Goal: Information Seeking & Learning: Find specific page/section

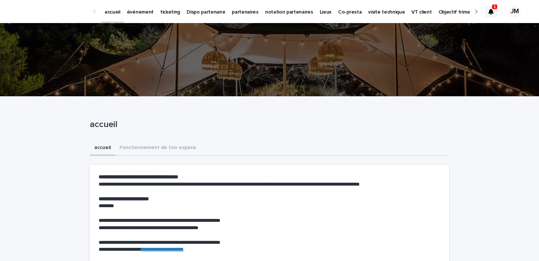
click at [492, 9] on icon at bounding box center [490, 12] width 5 height 6
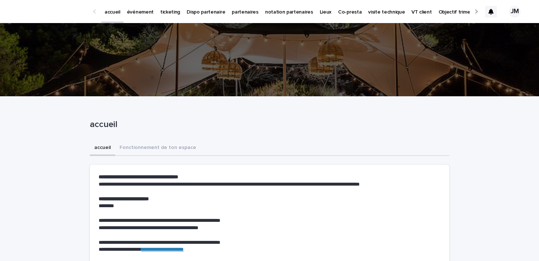
click at [491, 15] on div at bounding box center [491, 12] width 12 height 12
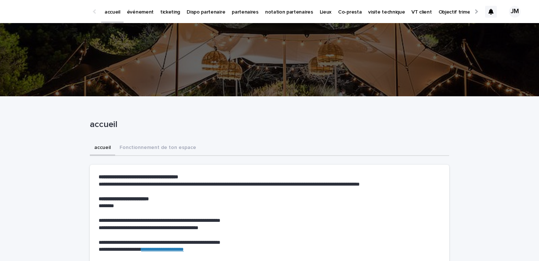
click at [140, 15] on p "événement" at bounding box center [140, 7] width 27 height 15
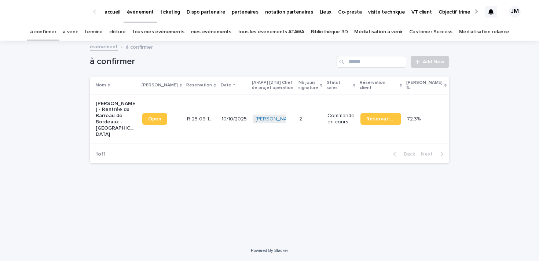
click at [251, 32] on link "tous les événements ATAWA" at bounding box center [271, 31] width 66 height 17
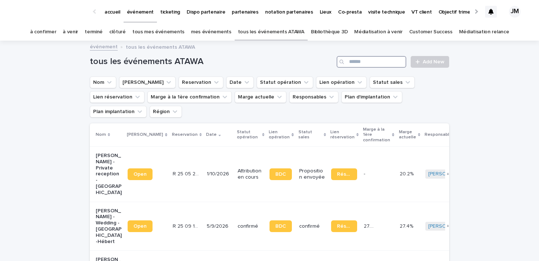
click at [375, 64] on input "Search" at bounding box center [371, 62] width 70 height 12
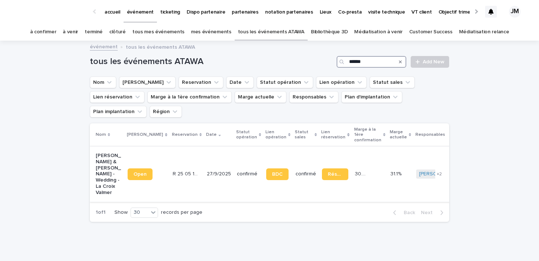
type input "******"
click at [100, 160] on p "[PERSON_NAME] & [PERSON_NAME] - Wedding - La Croix Valmer" at bounding box center [109, 174] width 26 height 43
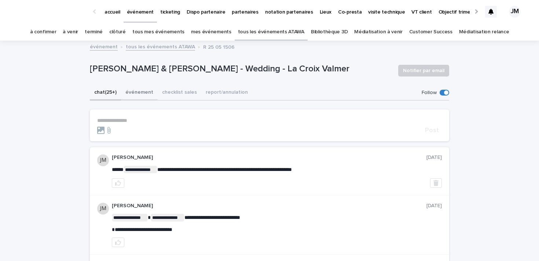
click at [139, 94] on button "événement" at bounding box center [139, 92] width 37 height 15
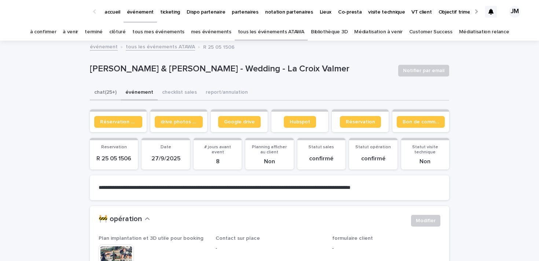
click at [103, 95] on button "chat (25+)" at bounding box center [105, 92] width 31 height 15
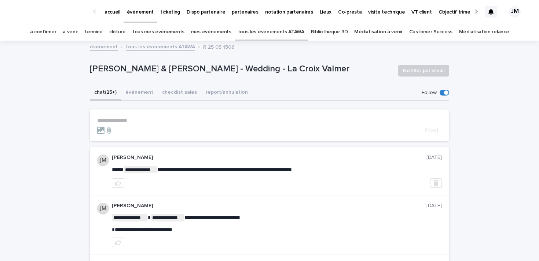
click at [141, 116] on section "**********" at bounding box center [269, 126] width 359 height 32
click at [133, 119] on p "**********" at bounding box center [269, 121] width 344 height 6
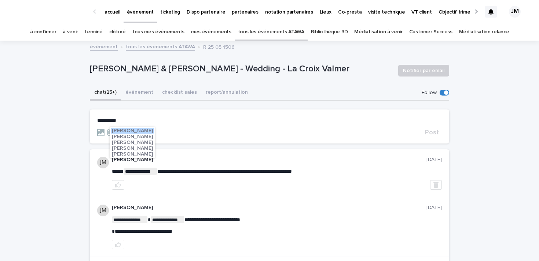
click at [143, 146] on span "[PERSON_NAME]" at bounding box center [132, 148] width 41 height 5
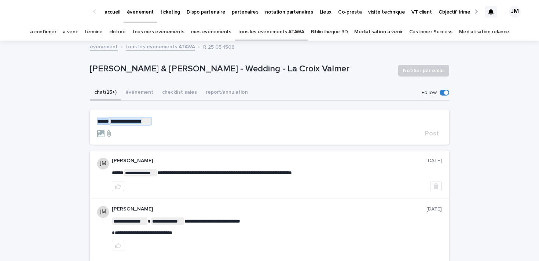
drag, startPoint x: 173, startPoint y: 123, endPoint x: 73, endPoint y: 115, distance: 100.0
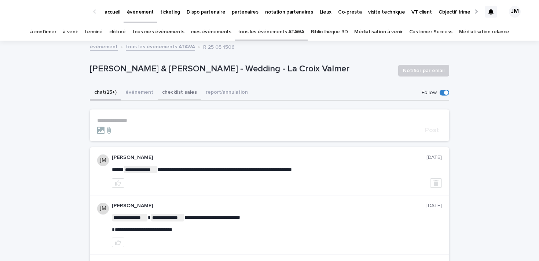
click at [174, 91] on button "checklist sales" at bounding box center [180, 92] width 44 height 15
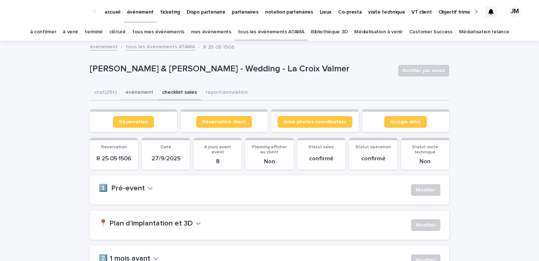
click at [142, 93] on button "événement" at bounding box center [139, 92] width 37 height 15
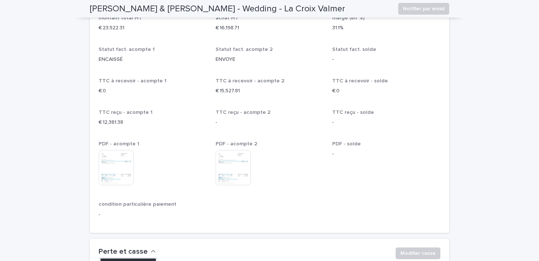
scroll to position [1319, 0]
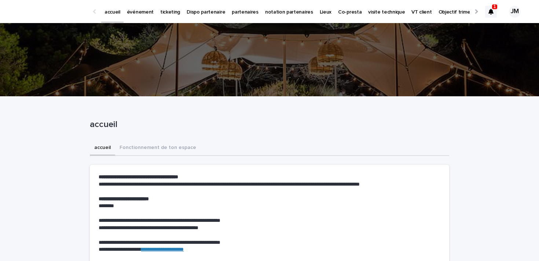
click at [491, 14] on icon at bounding box center [490, 12] width 5 height 6
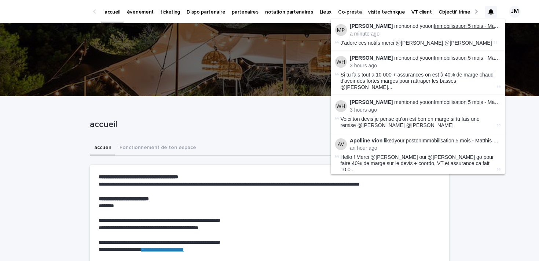
click at [462, 25] on link "Immobilisation 5 mois - Matthis Lieures" at bounding box center [478, 26] width 89 height 6
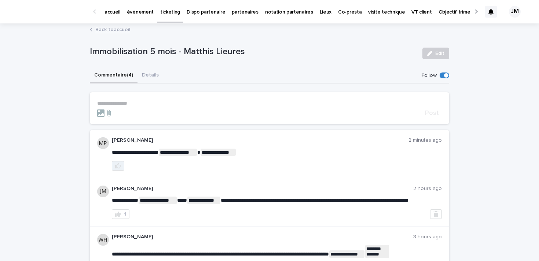
click at [115, 166] on icon "button" at bounding box center [118, 165] width 6 height 5
click at [167, 13] on p "ticketing" at bounding box center [170, 7] width 20 height 15
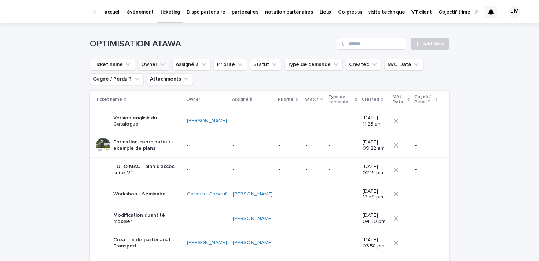
click at [156, 64] on button "Owner" at bounding box center [154, 65] width 32 height 12
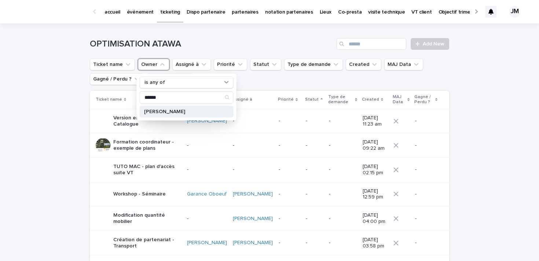
type input "******"
click at [164, 113] on p "[PERSON_NAME]" at bounding box center [183, 111] width 78 height 5
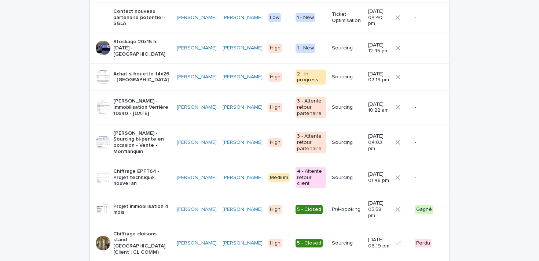
scroll to position [162, 0]
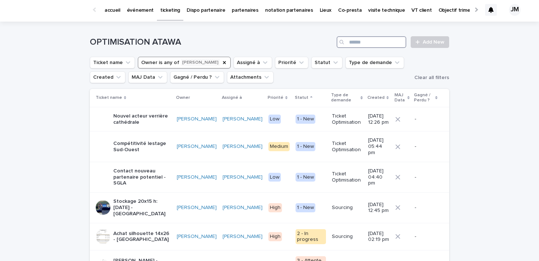
scroll to position [3, 0]
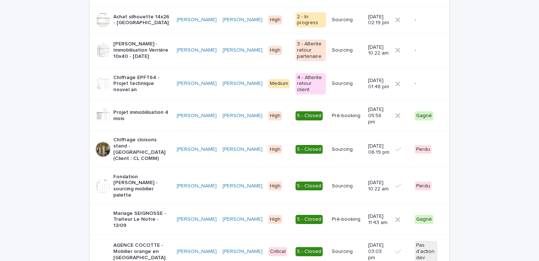
scroll to position [0, 0]
